Goal: Task Accomplishment & Management: Manage account settings

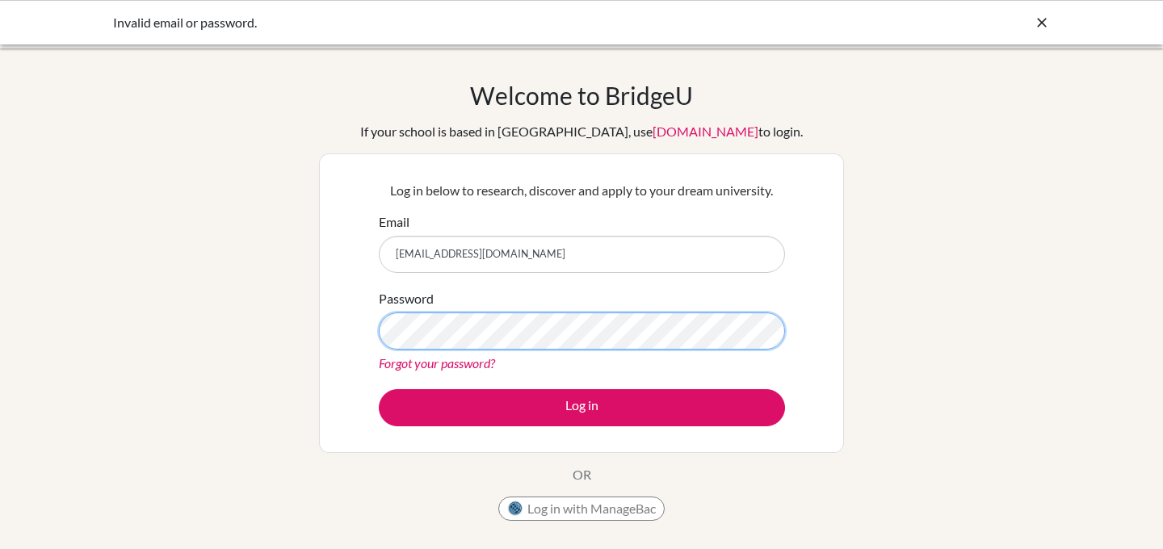
click at [379, 389] on button "Log in" at bounding box center [582, 407] width 406 height 37
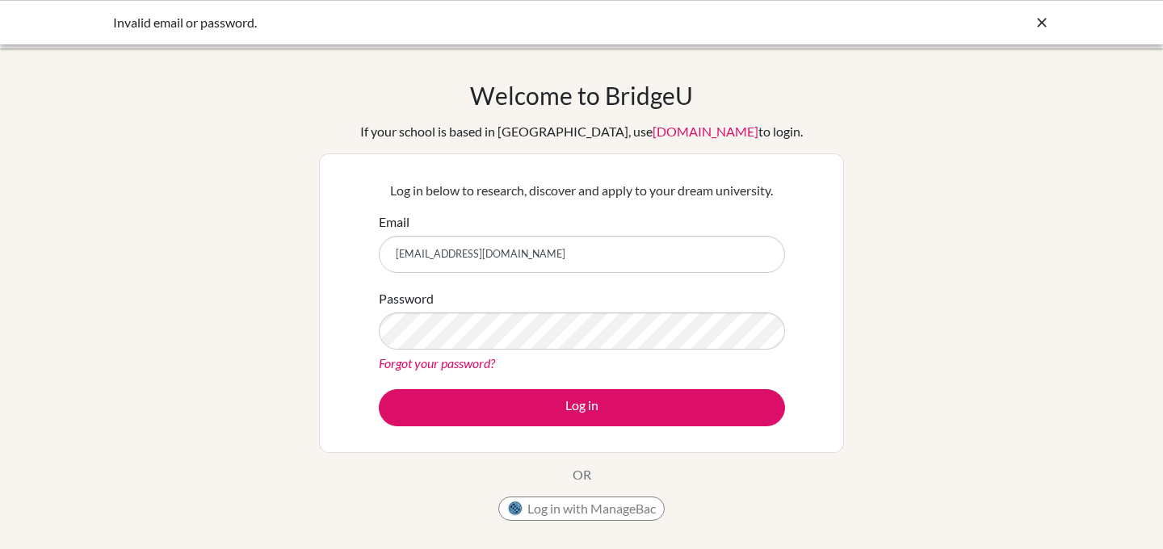
click at [439, 359] on link "Forgot your password?" at bounding box center [437, 362] width 116 height 15
drag, startPoint x: 522, startPoint y: 255, endPoint x: 318, endPoint y: 255, distance: 203.5
click at [319, 255] on div "Log in below to research, discover and apply to your dream university. Email ga…" at bounding box center [581, 303] width 525 height 300
type input "g.otero.2026@seishn.com"
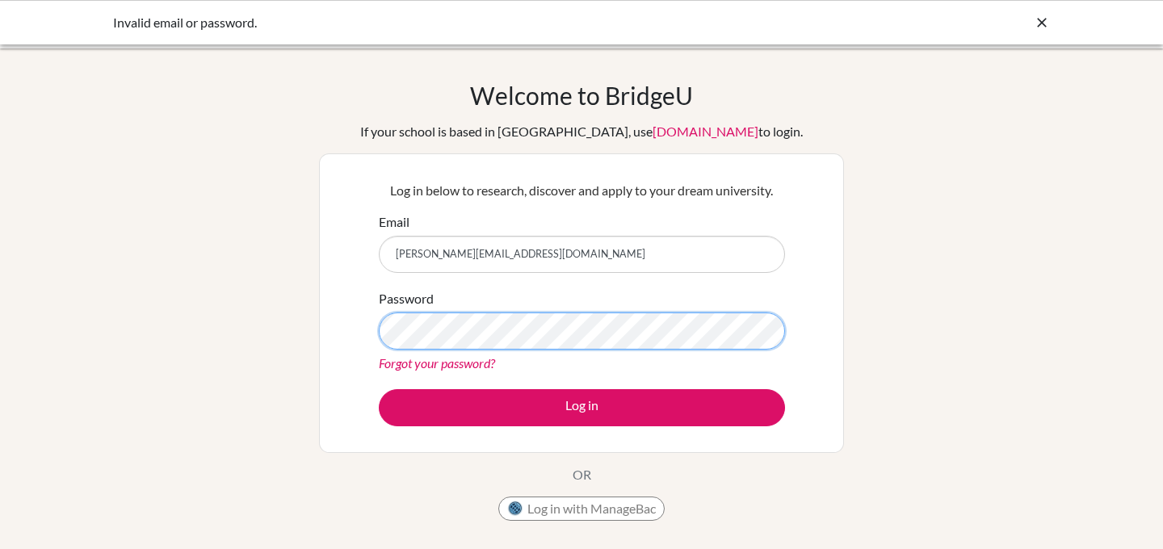
click at [379, 389] on button "Log in" at bounding box center [582, 407] width 406 height 37
